Goal: Task Accomplishment & Management: Manage account settings

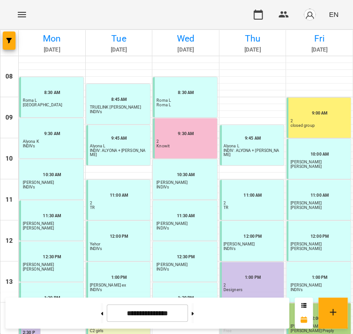
scroll to position [173, 0]
click at [287, 17] on icon "button" at bounding box center [283, 14] width 10 height 6
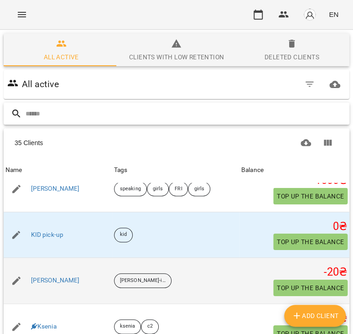
scroll to position [866, 0]
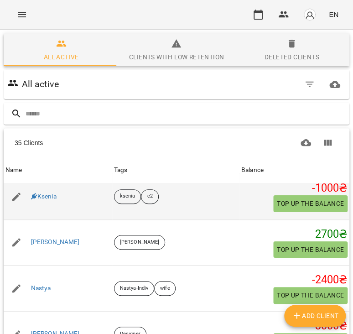
click at [288, 198] on span "Top up the balance" at bounding box center [310, 203] width 67 height 11
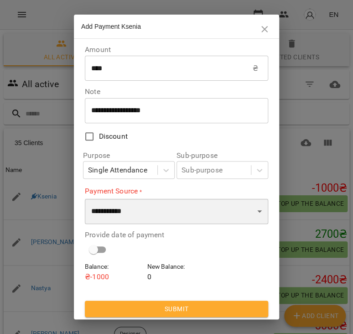
click at [184, 208] on select "**********" at bounding box center [176, 211] width 183 height 26
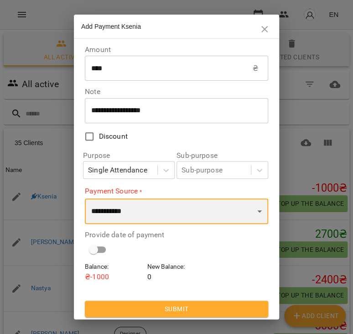
select select "****"
click at [85, 198] on select "**********" at bounding box center [176, 211] width 183 height 26
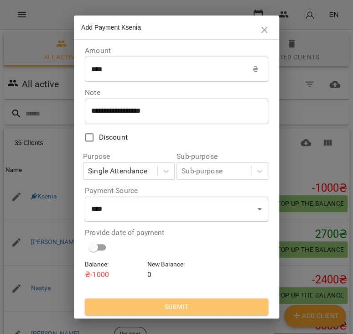
click at [182, 303] on span "Submit" at bounding box center [176, 306] width 169 height 11
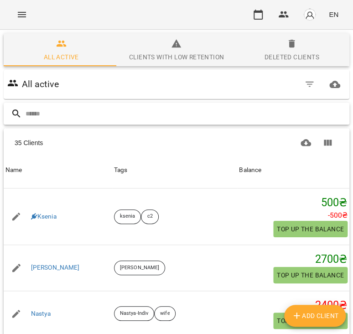
click at [155, 106] on input "text" at bounding box center [186, 113] width 320 height 15
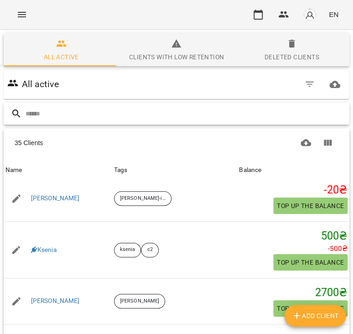
scroll to position [911, 0]
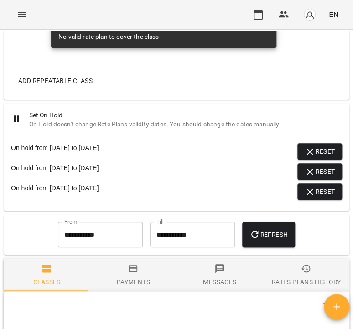
scroll to position [684, 0]
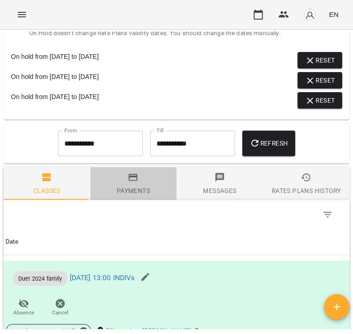
click at [124, 191] on div "Payments" at bounding box center [133, 190] width 33 height 11
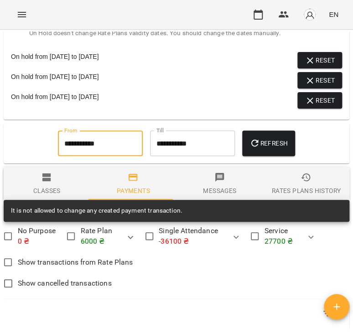
click at [82, 142] on input "**********" at bounding box center [100, 143] width 85 height 26
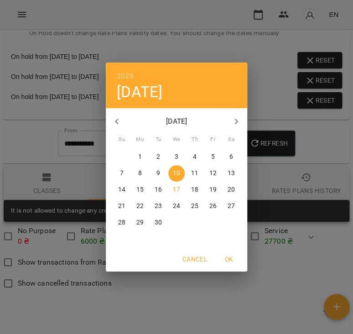
click at [138, 154] on p "1" at bounding box center [140, 156] width 4 height 9
type input "**********"
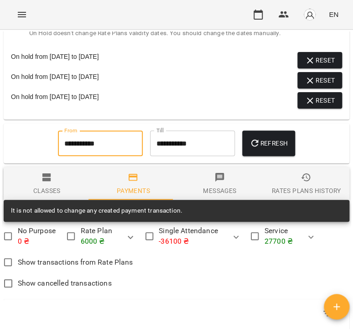
click at [273, 138] on span "Refresh" at bounding box center [268, 143] width 38 height 11
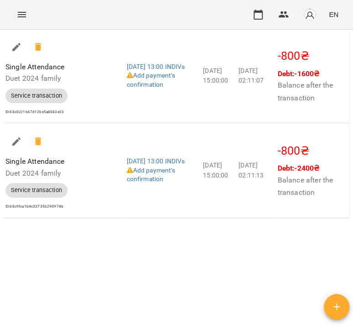
scroll to position [1164, 0]
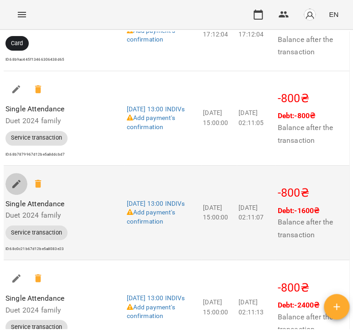
click at [18, 182] on icon "button" at bounding box center [16, 183] width 11 height 11
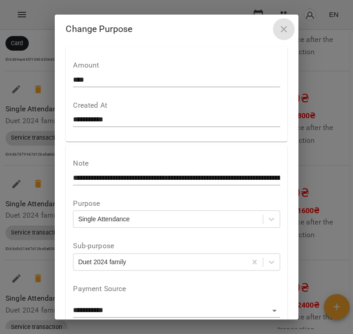
click at [289, 29] on icon "button" at bounding box center [283, 29] width 11 height 11
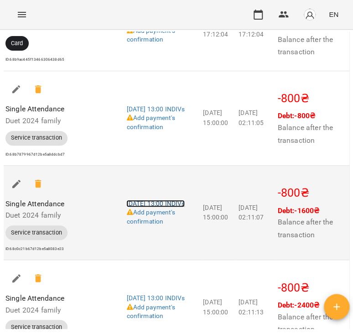
click at [137, 200] on link "[DATE] 13:00 INDIVs" at bounding box center [155, 203] width 58 height 7
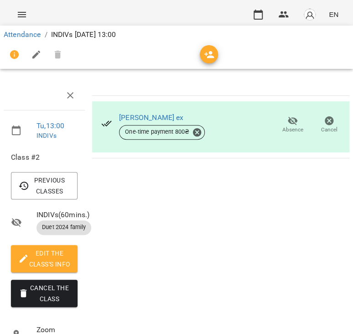
click at [290, 120] on icon "button" at bounding box center [292, 120] width 11 height 11
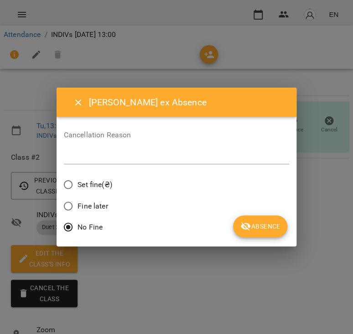
click at [243, 223] on icon "submit" at bounding box center [245, 226] width 11 height 11
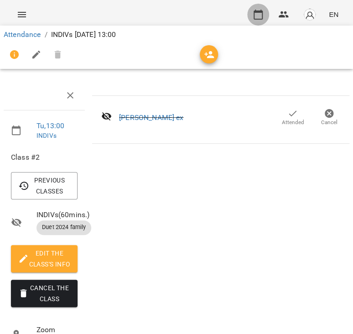
click at [258, 8] on button "button" at bounding box center [258, 15] width 22 height 22
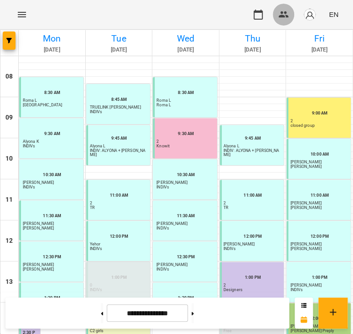
click at [284, 20] on button "button" at bounding box center [284, 15] width 22 height 22
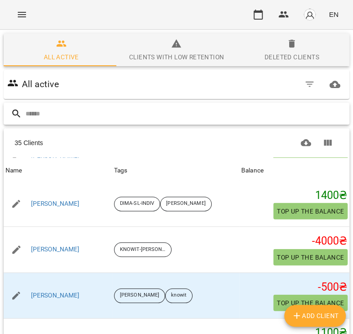
scroll to position [501, 0]
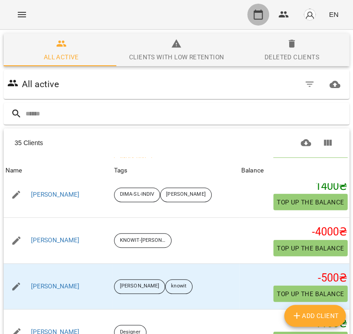
click at [263, 15] on icon "button" at bounding box center [257, 14] width 11 height 11
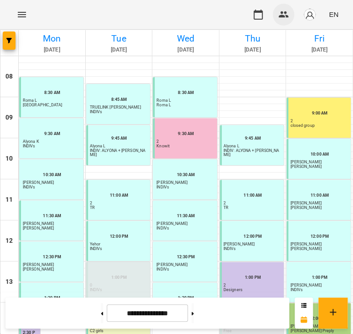
click at [281, 17] on icon "button" at bounding box center [283, 14] width 10 height 6
